Goal: Task Accomplishment & Management: Complete application form

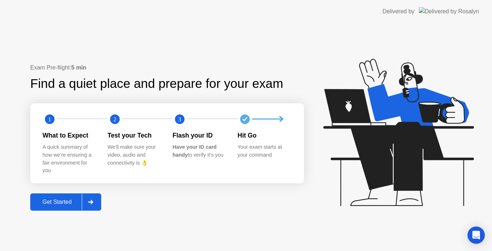
click at [55, 199] on div "Get Started" at bounding box center [56, 202] width 49 height 6
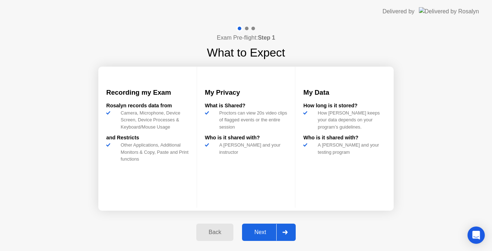
click at [268, 234] on div "Next" at bounding box center [260, 232] width 32 height 6
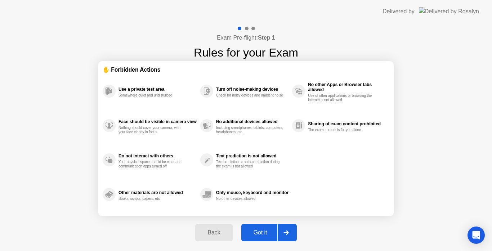
click at [268, 234] on div "Got it" at bounding box center [260, 232] width 34 height 6
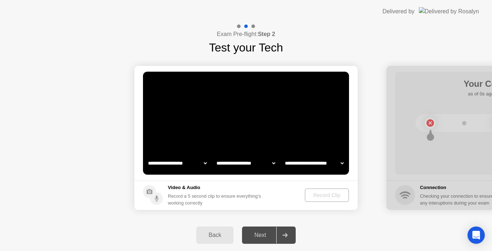
select select "*"
select select "**********"
select select "*******"
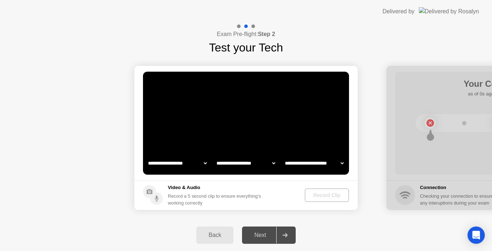
select select "*******"
click at [267, 233] on div "Next" at bounding box center [260, 235] width 32 height 6
click at [320, 193] on div "Record Clip" at bounding box center [327, 195] width 39 height 6
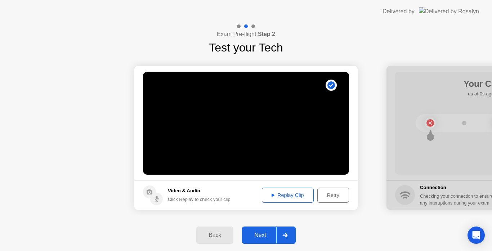
click at [255, 235] on div "Next" at bounding box center [260, 235] width 32 height 6
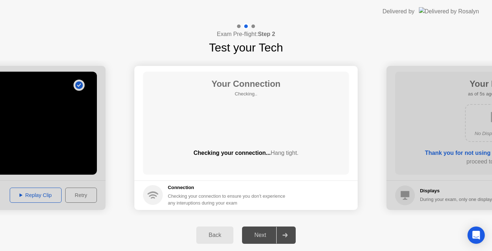
click at [226, 140] on div "Your Connection Checking.. Checking your connection... Hang tight." at bounding box center [246, 123] width 206 height 103
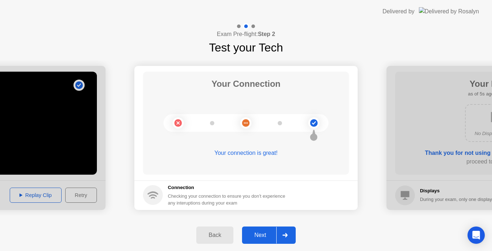
click at [255, 232] on div "Next" at bounding box center [260, 235] width 32 height 6
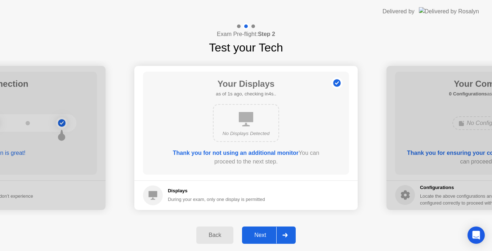
click at [264, 234] on div "Next" at bounding box center [260, 235] width 32 height 6
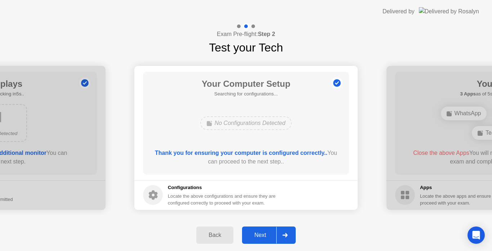
click at [263, 232] on div "Next" at bounding box center [260, 235] width 32 height 6
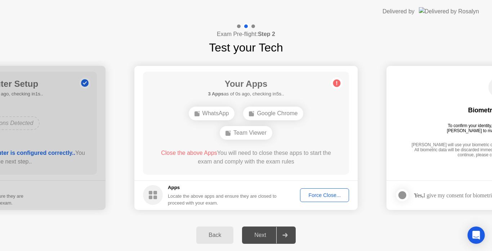
click at [324, 197] on div "Force Close..." at bounding box center [325, 195] width 44 height 6
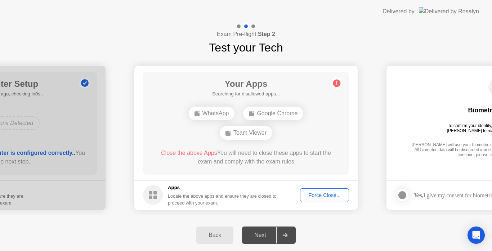
click at [319, 198] on div "Force Close..." at bounding box center [325, 195] width 44 height 6
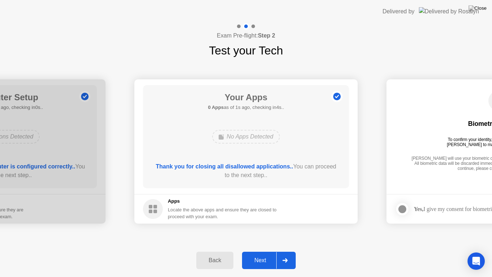
click at [260, 251] on div "Next" at bounding box center [260, 260] width 32 height 6
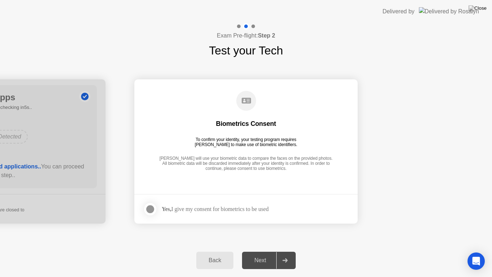
click at [147, 211] on div at bounding box center [150, 209] width 9 height 9
click at [254, 251] on div "Next" at bounding box center [260, 260] width 32 height 6
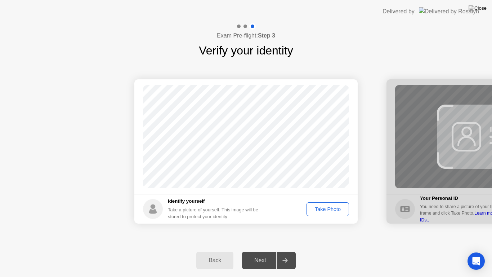
click at [328, 209] on div "Take Photo" at bounding box center [327, 209] width 37 height 6
click at [267, 251] on div "Next" at bounding box center [260, 260] width 32 height 6
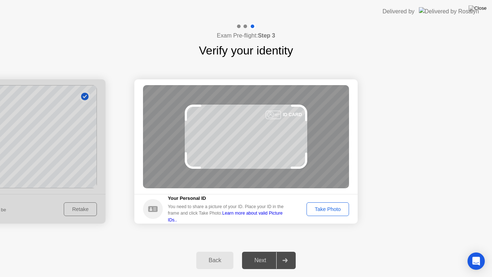
click at [325, 209] on div "Take Photo" at bounding box center [327, 209] width 37 height 6
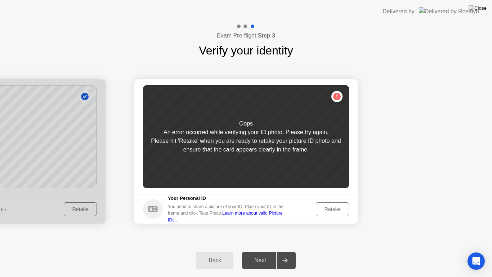
click at [336, 209] on div "Retake" at bounding box center [332, 209] width 28 height 6
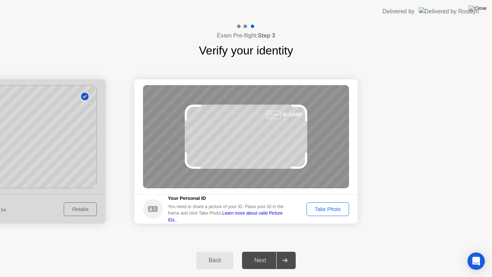
click at [335, 209] on div "Take Photo" at bounding box center [327, 209] width 37 height 6
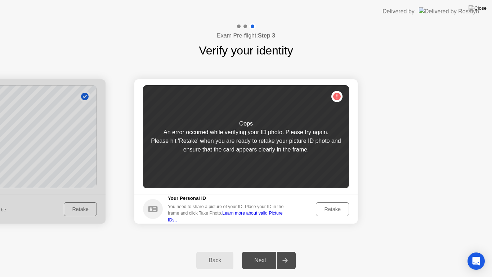
click at [331, 209] on div "Retake" at bounding box center [332, 209] width 28 height 6
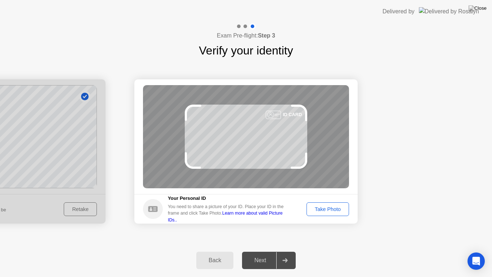
click at [331, 209] on div "Take Photo" at bounding box center [327, 209] width 37 height 6
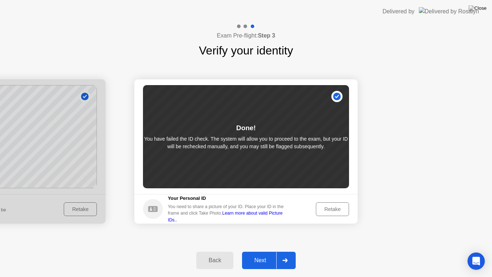
click at [334, 206] on div "Retake" at bounding box center [332, 209] width 28 height 6
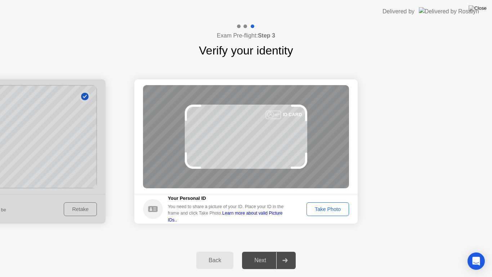
click at [334, 206] on div "Take Photo" at bounding box center [327, 209] width 37 height 6
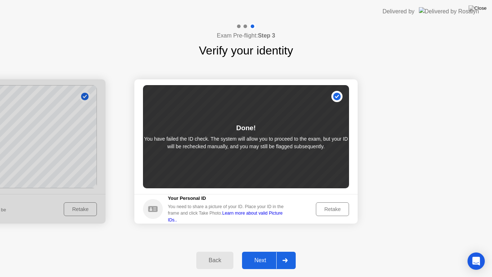
click at [338, 207] on div "Retake" at bounding box center [332, 209] width 28 height 6
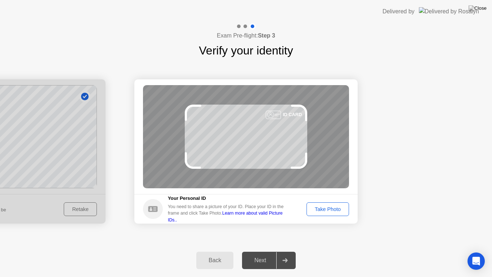
click at [338, 207] on div "Take Photo" at bounding box center [327, 209] width 37 height 6
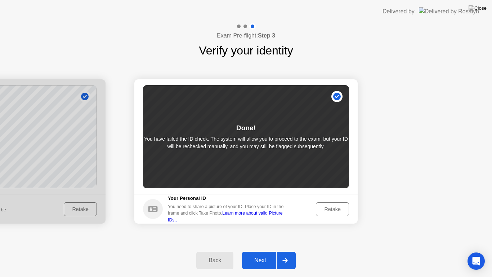
click at [338, 207] on div "Retake" at bounding box center [332, 209] width 28 height 6
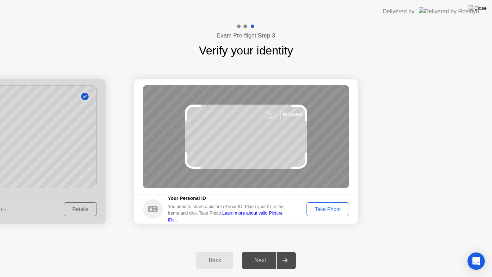
click at [326, 207] on div "Take Photo" at bounding box center [327, 209] width 37 height 6
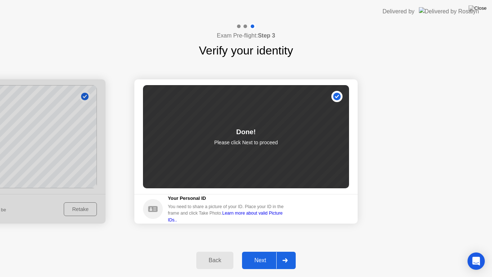
click at [258, 251] on div "Next" at bounding box center [260, 260] width 32 height 6
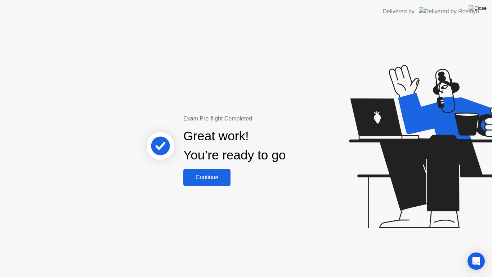
click at [220, 174] on div "Continue" at bounding box center [206, 177] width 43 height 6
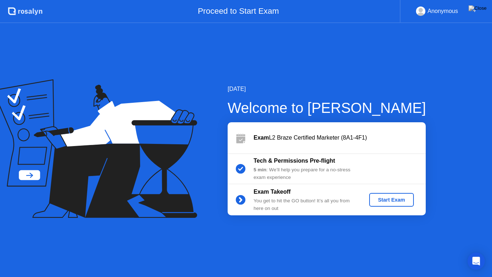
click at [396, 200] on div "Start Exam" at bounding box center [391, 200] width 39 height 6
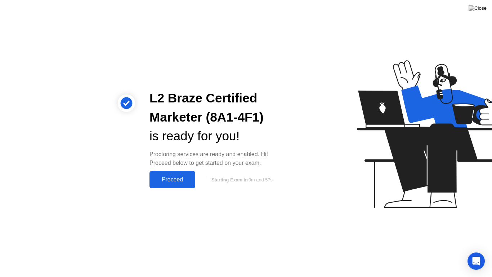
click at [182, 177] on div "Proceed" at bounding box center [172, 179] width 41 height 6
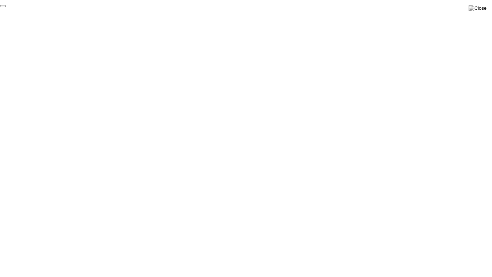
click div "End Proctoring Session"
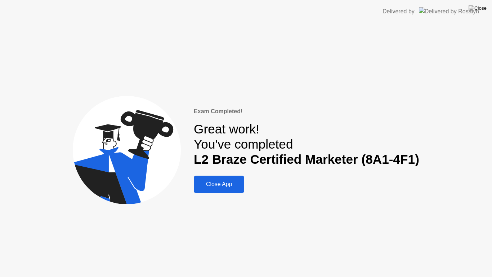
click at [237, 187] on div "Close App" at bounding box center [219, 184] width 46 height 6
